Goal: Transaction & Acquisition: Purchase product/service

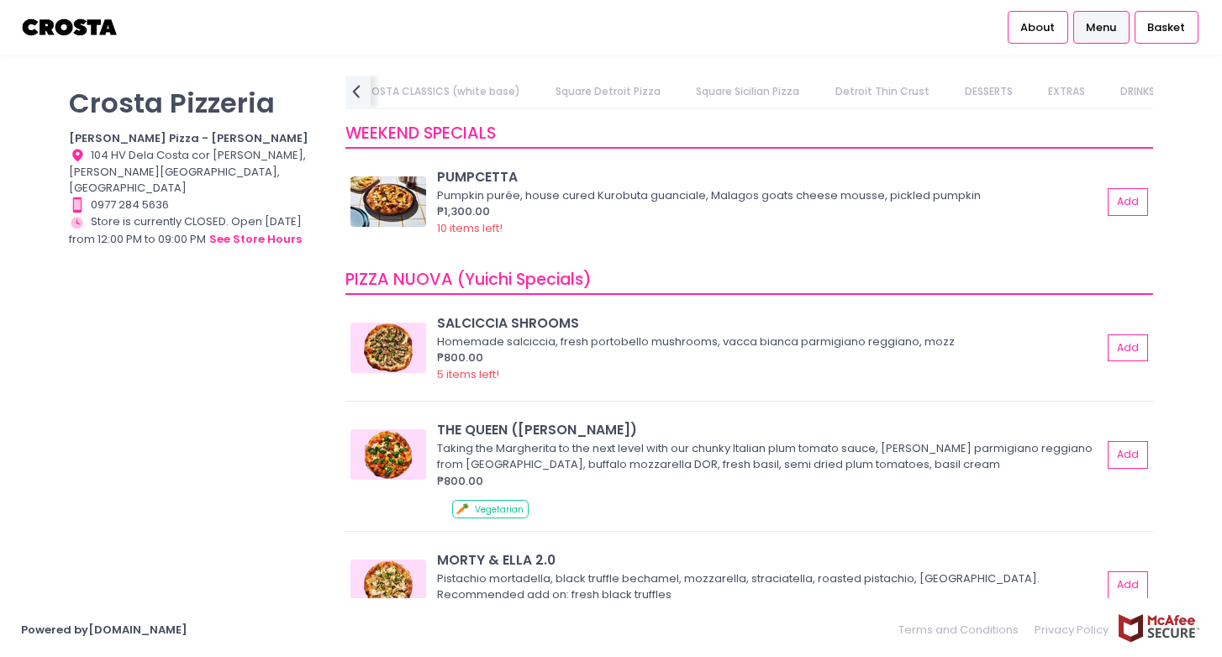
scroll to position [0, 983]
click at [1038, 90] on link "EXTRAS" at bounding box center [1062, 92] width 70 height 32
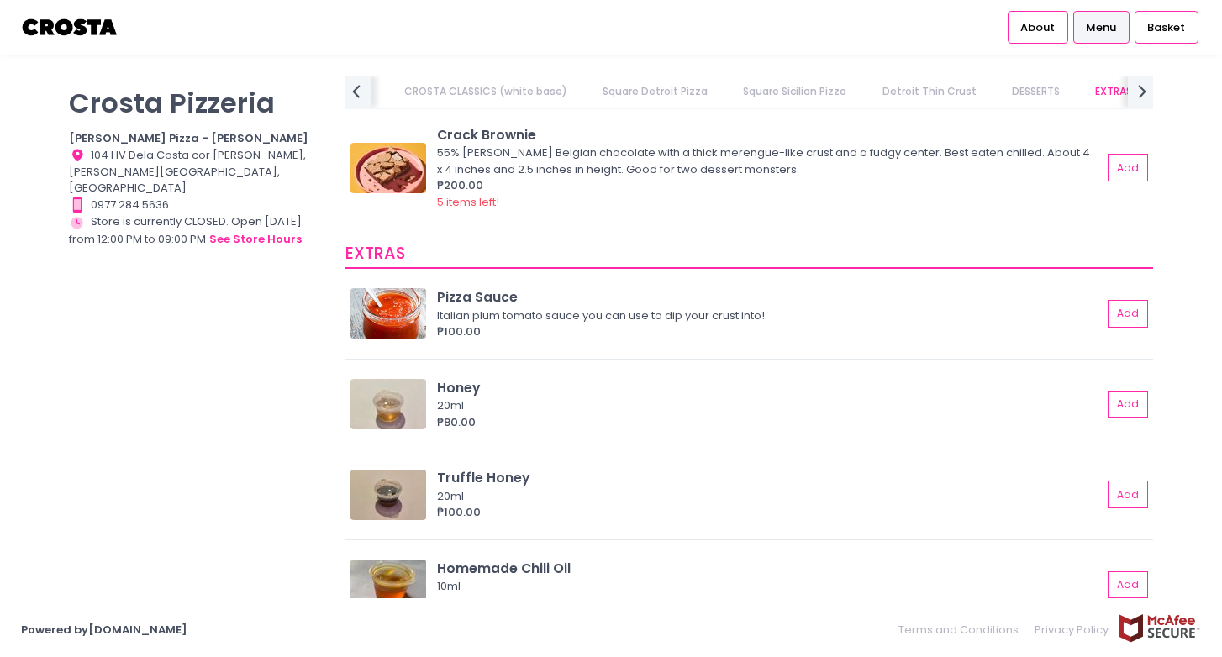
scroll to position [0, 0]
click at [415, 87] on link "WEEKEND SPECIALS" at bounding box center [407, 92] width 125 height 32
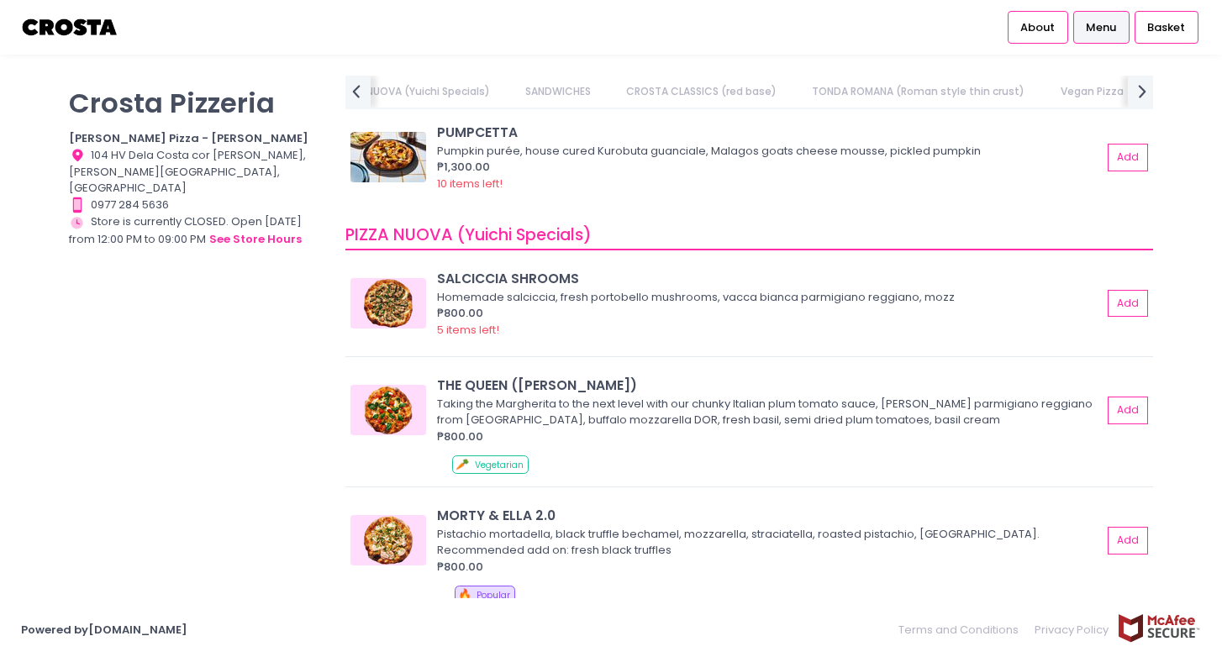
scroll to position [0, 180]
click at [622, 307] on div "₱800.00" at bounding box center [769, 313] width 665 height 17
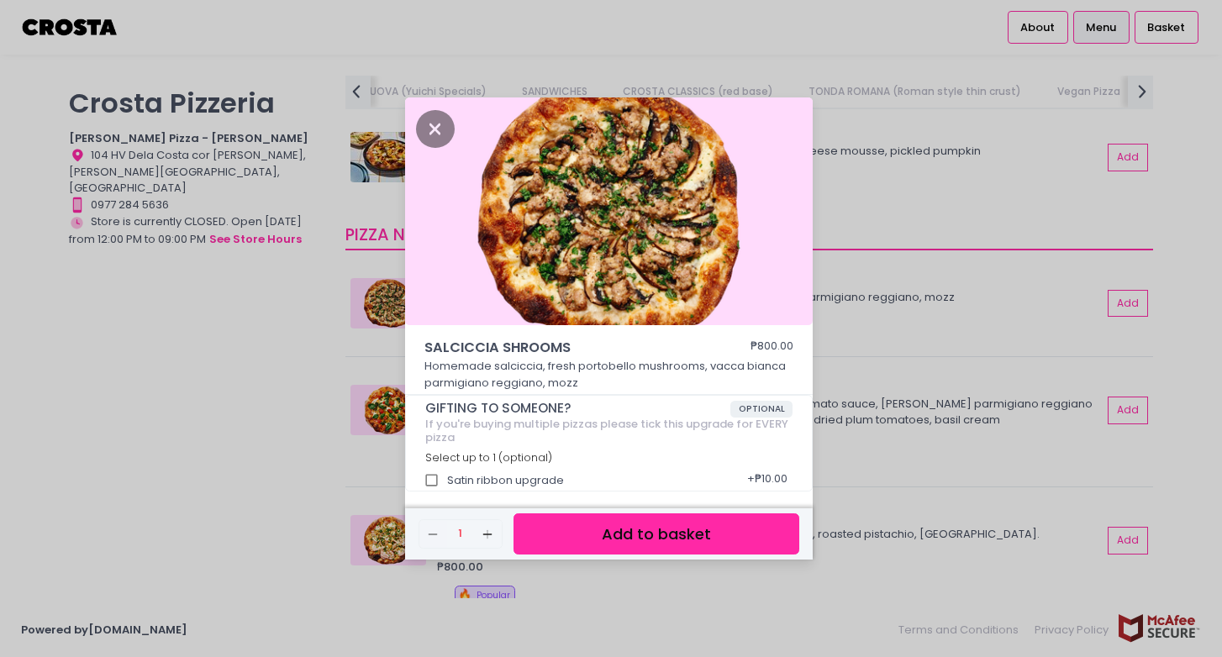
scroll to position [4, 0]
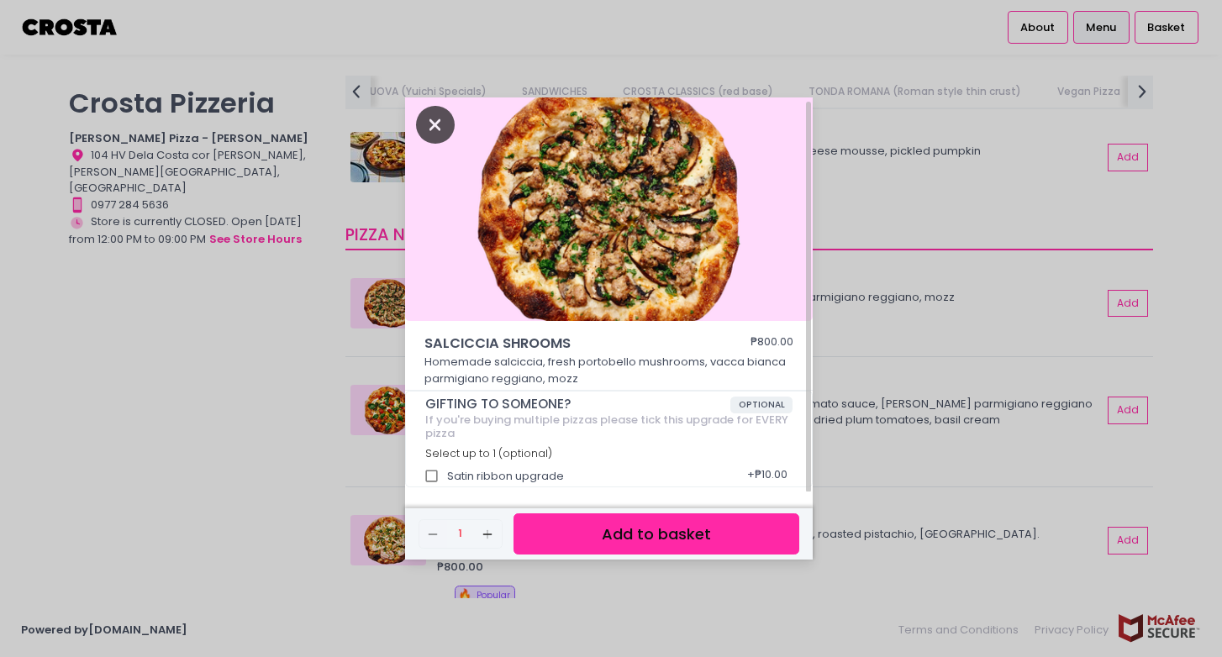
click at [439, 129] on icon "Close" at bounding box center [435, 125] width 39 height 38
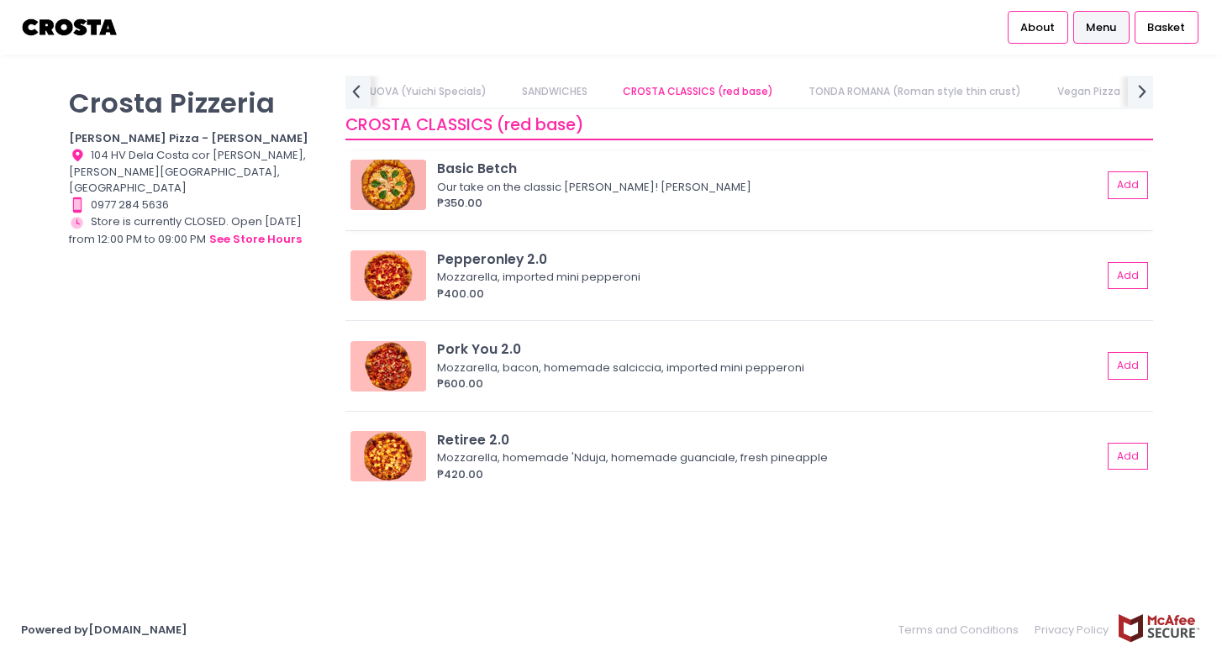
scroll to position [775, 0]
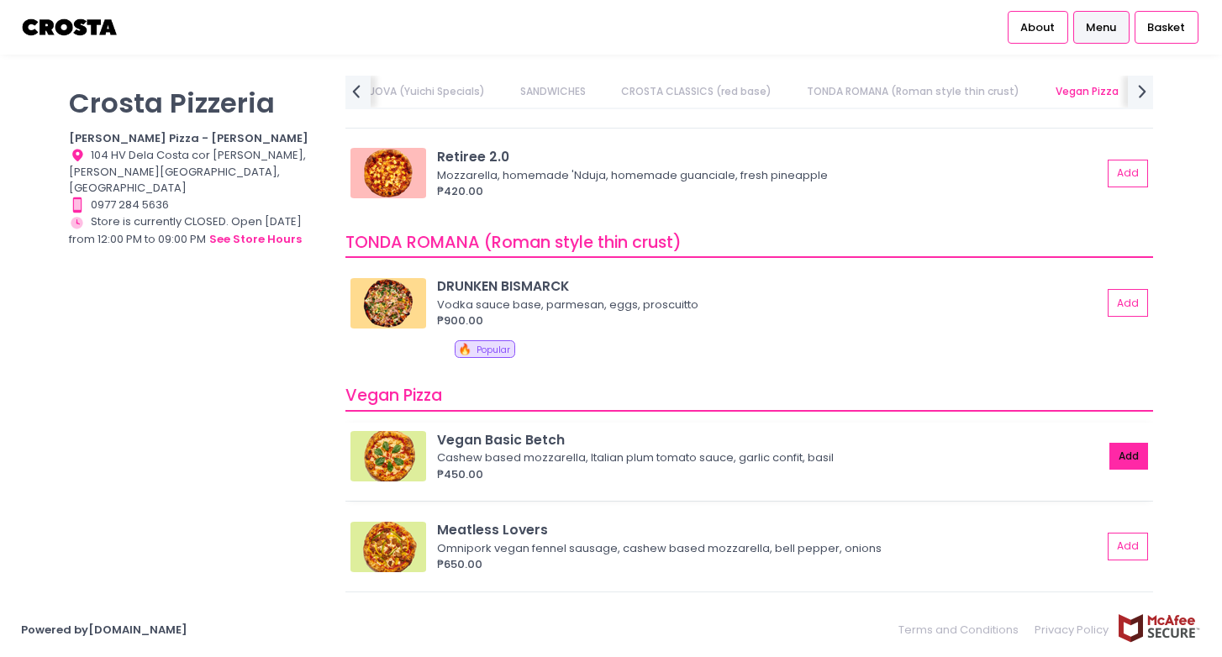
click at [1127, 458] on button "Add" at bounding box center [1128, 457] width 39 height 28
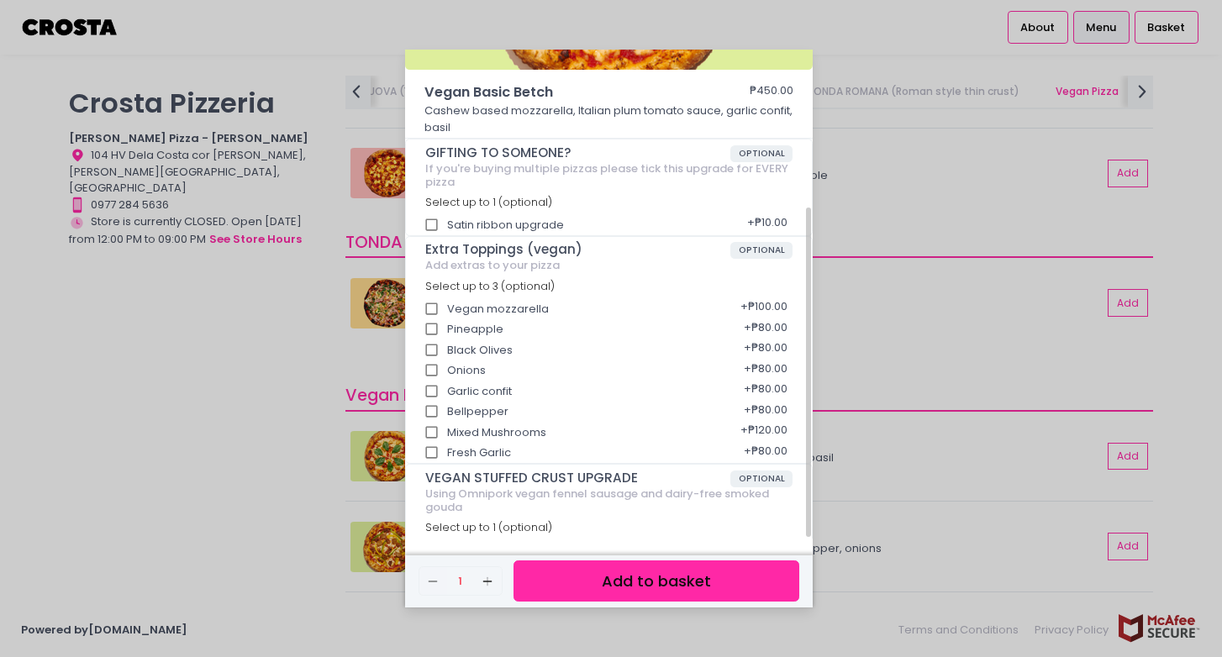
scroll to position [221, 0]
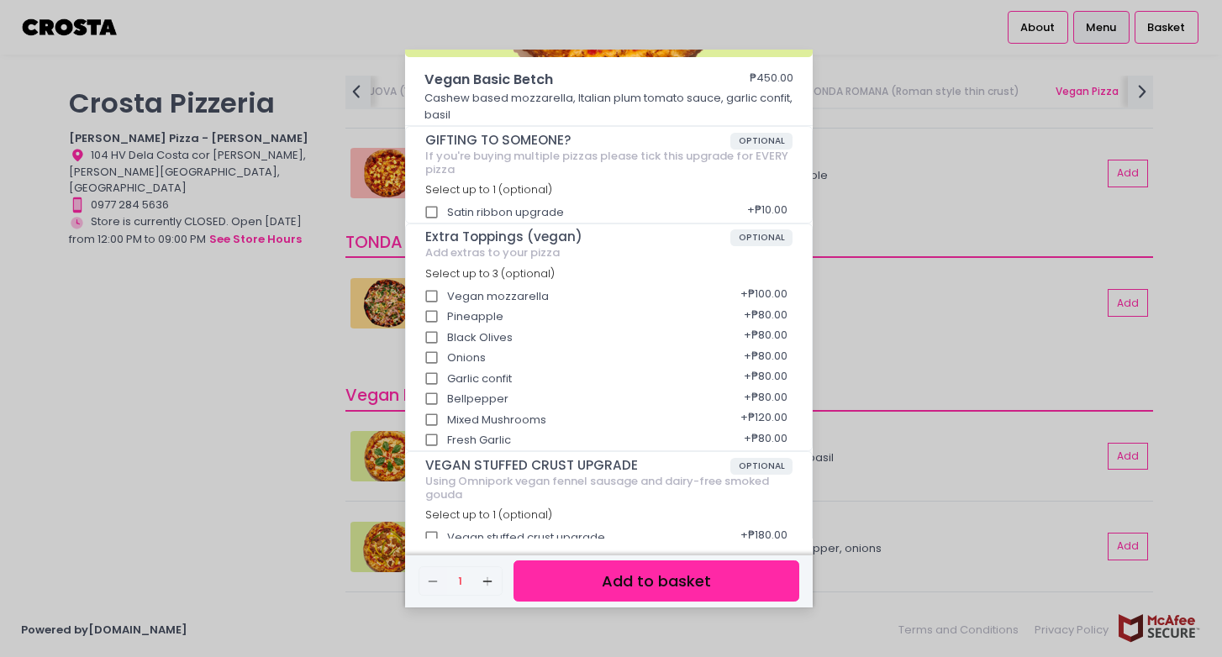
click at [579, 590] on button "Add to basket" at bounding box center [656, 580] width 286 height 41
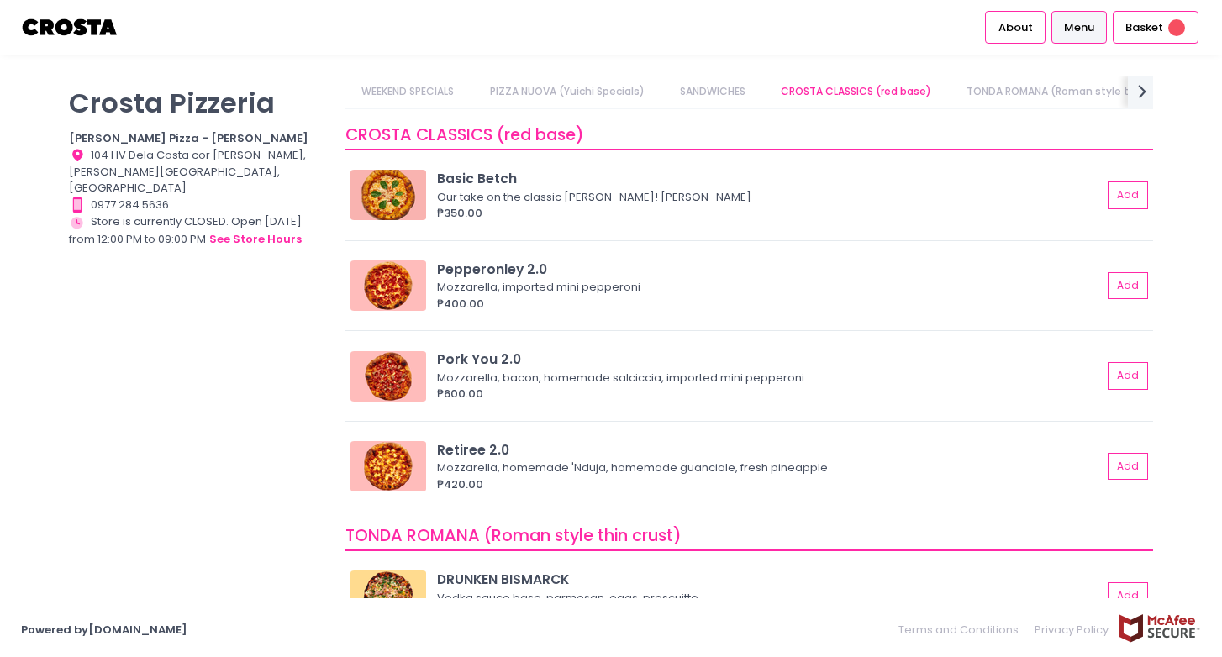
scroll to position [693, 0]
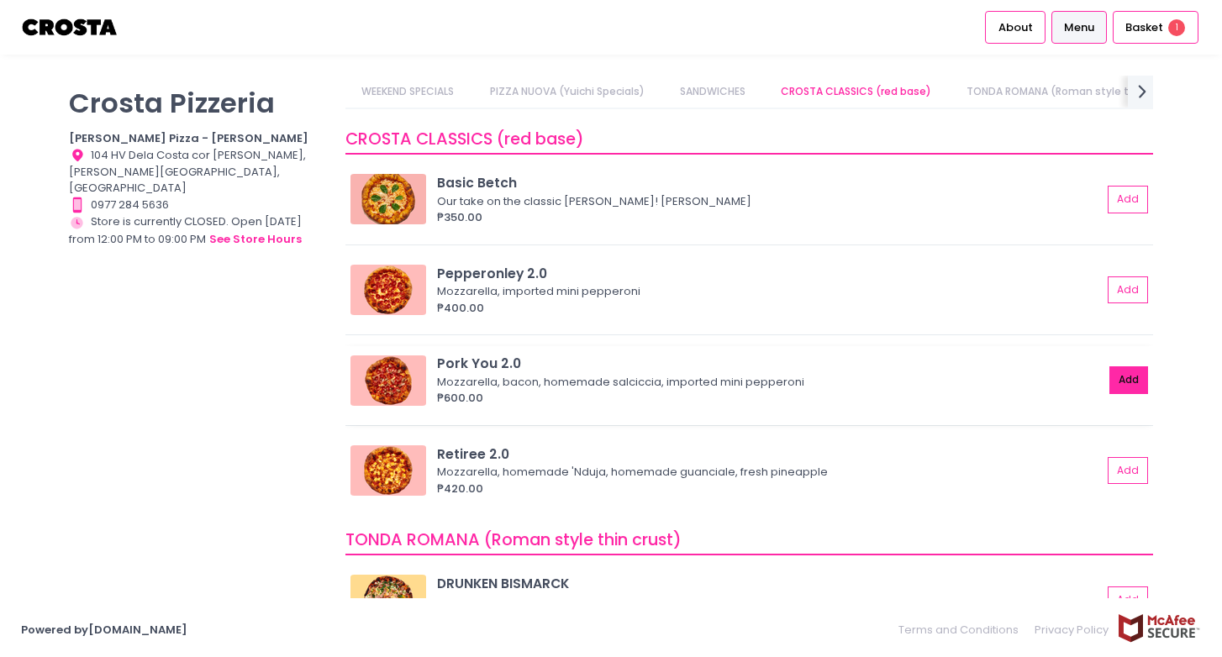
click at [1132, 387] on button "Add" at bounding box center [1128, 380] width 39 height 28
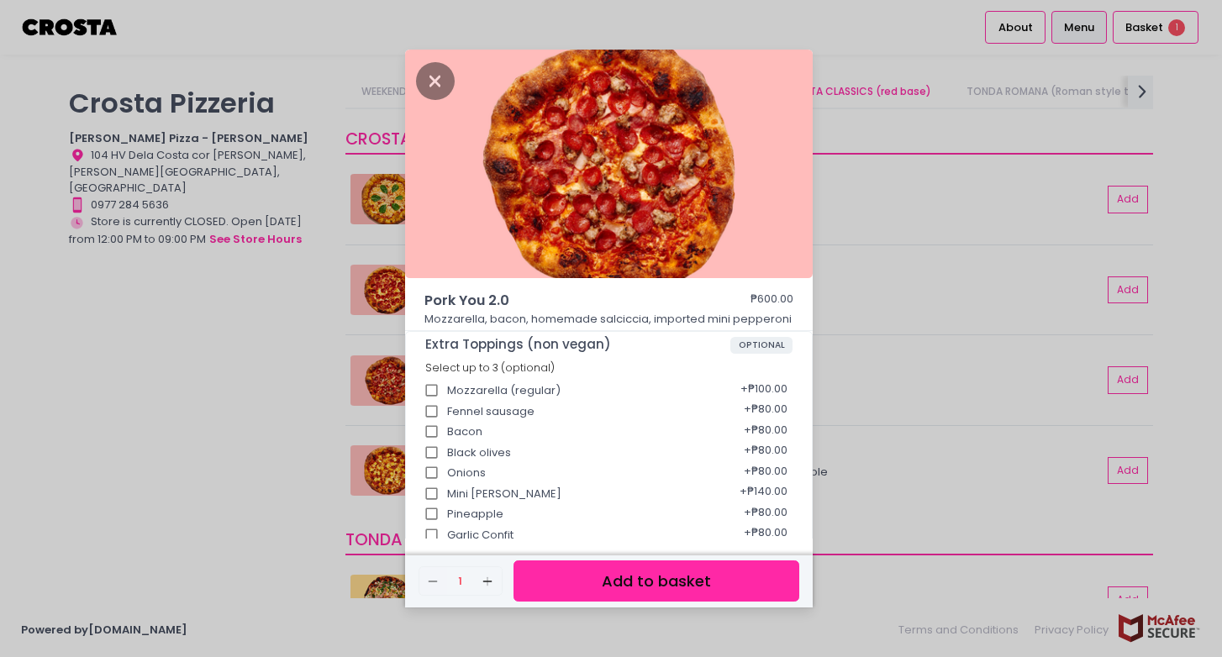
click at [621, 575] on button "Add to basket" at bounding box center [656, 580] width 286 height 41
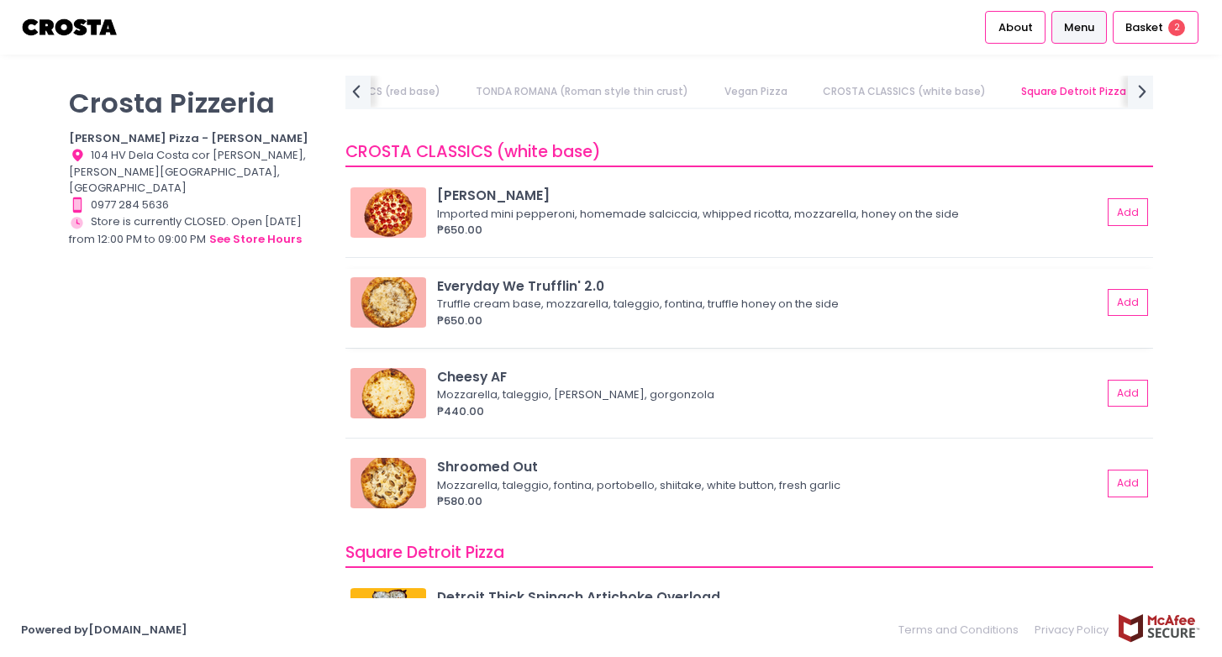
scroll to position [1637, 0]
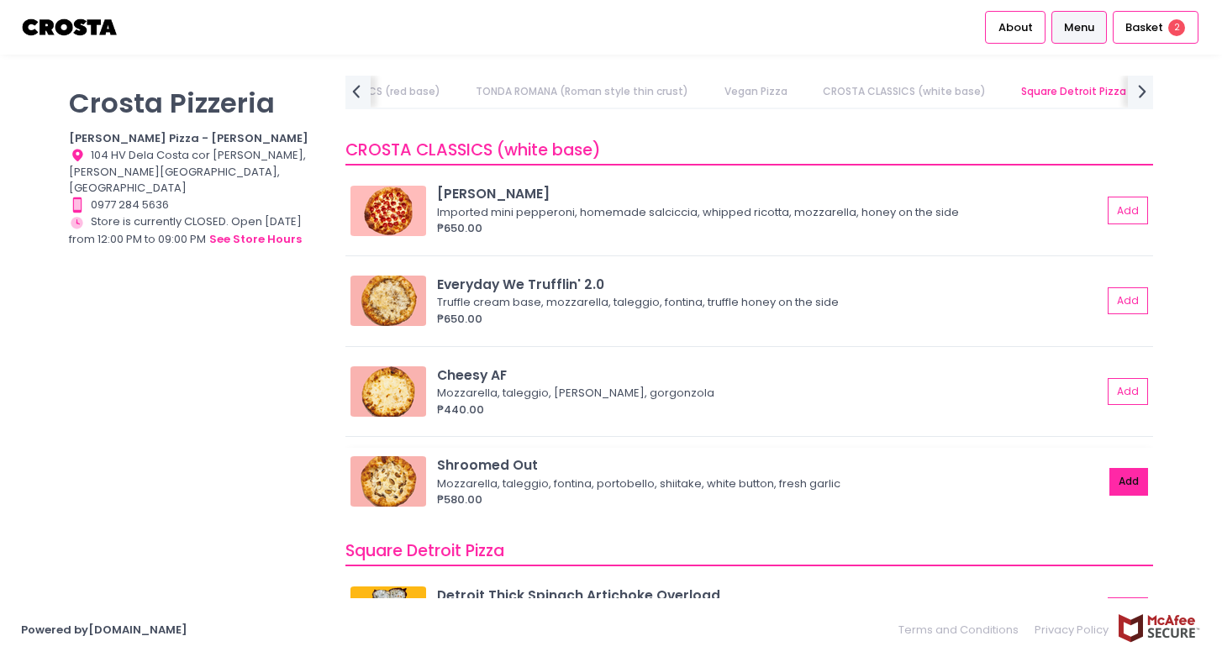
click at [1125, 481] on button "Add" at bounding box center [1128, 482] width 39 height 28
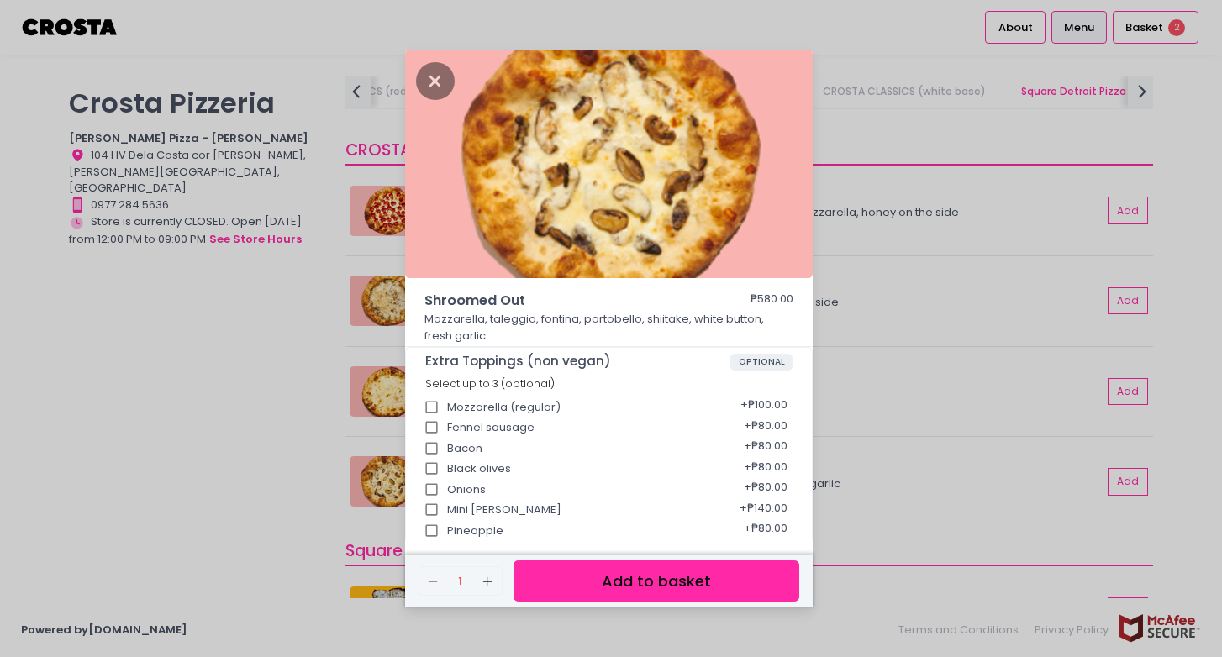
click at [638, 585] on button "Add to basket" at bounding box center [656, 580] width 286 height 41
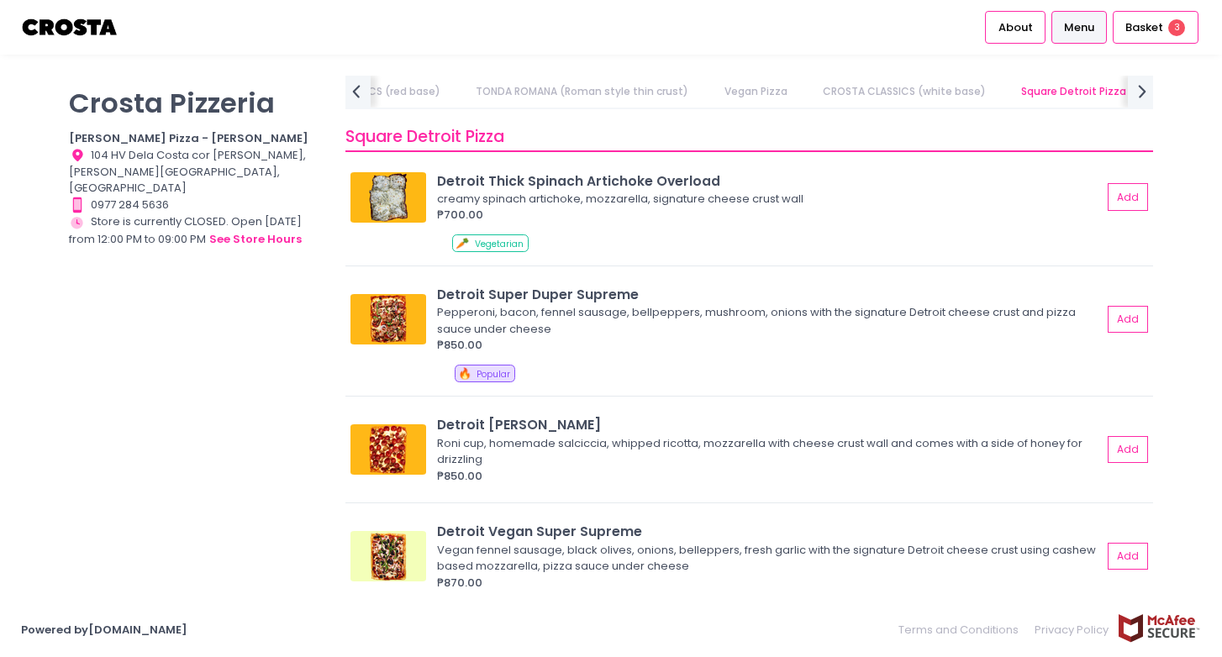
scroll to position [2065, 0]
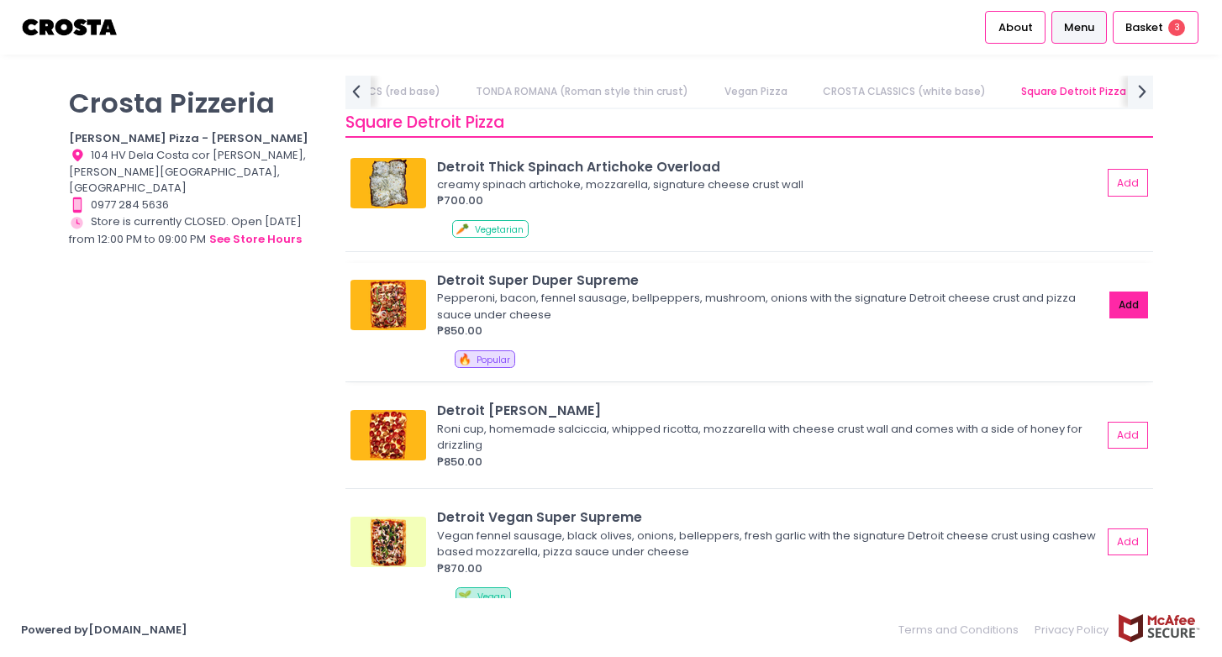
click at [1123, 313] on button "Add" at bounding box center [1128, 306] width 39 height 28
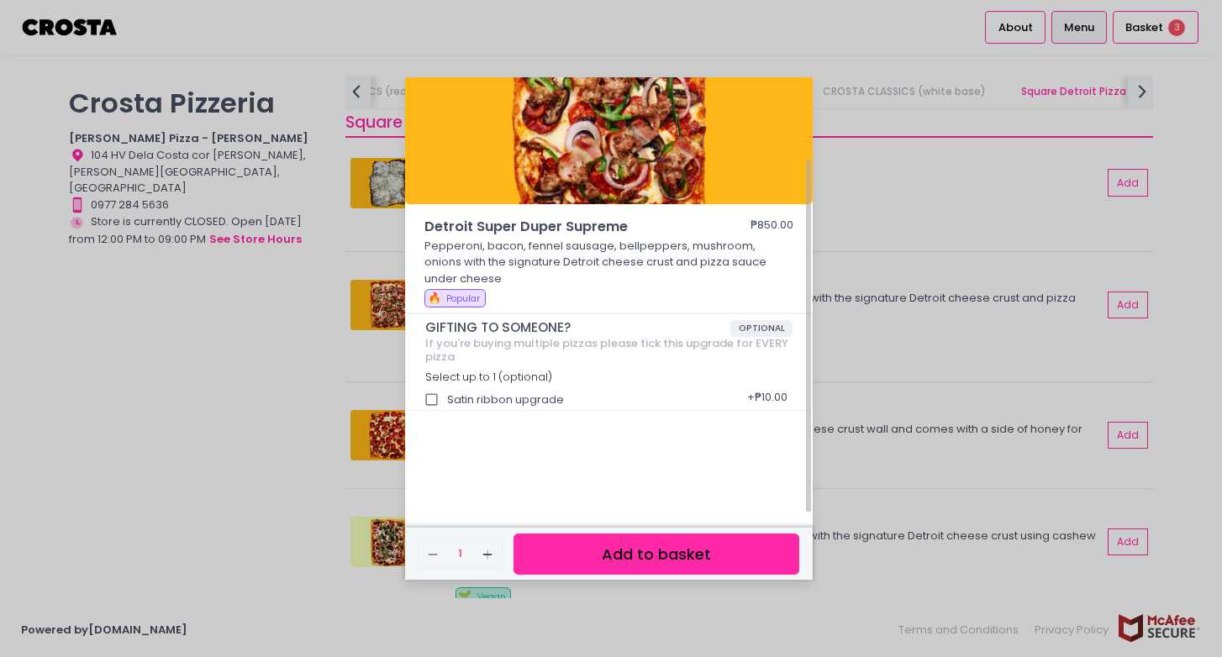
click at [613, 556] on button "Add to basket" at bounding box center [656, 553] width 286 height 41
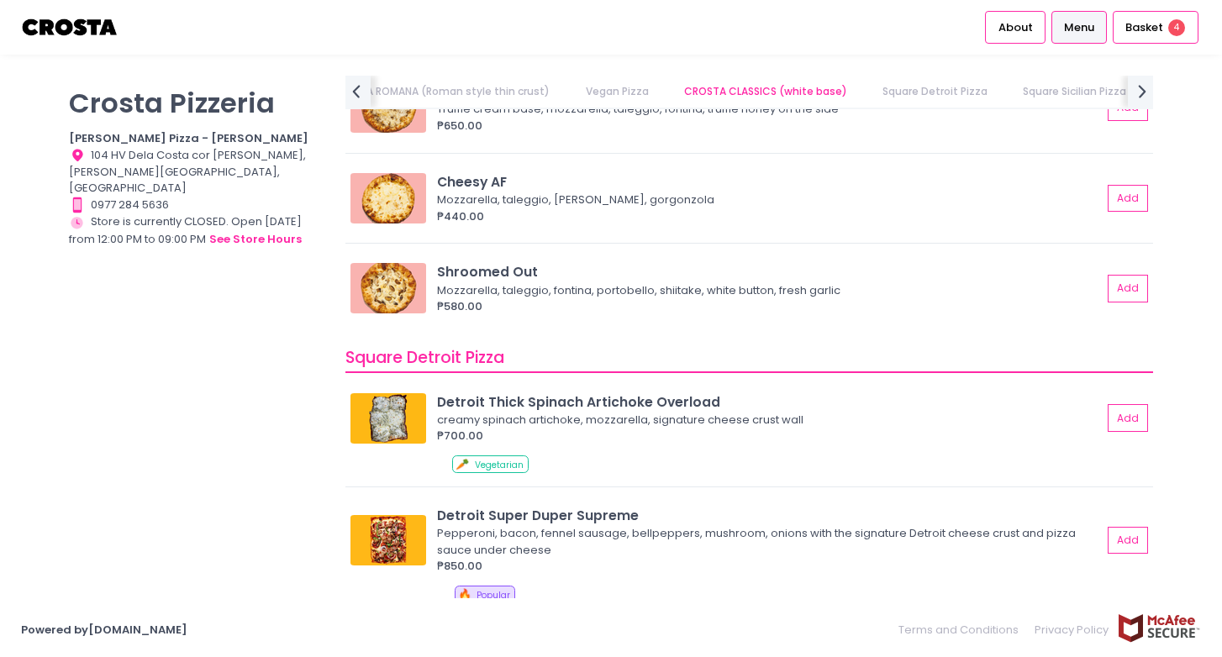
scroll to position [1825, 0]
